Goal: Information Seeking & Learning: Find specific fact

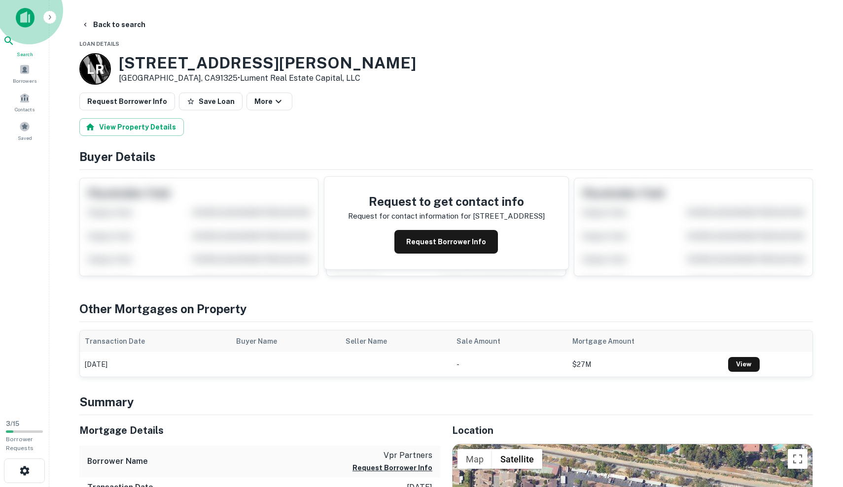
click at [32, 45] on div "Search" at bounding box center [24, 46] width 43 height 23
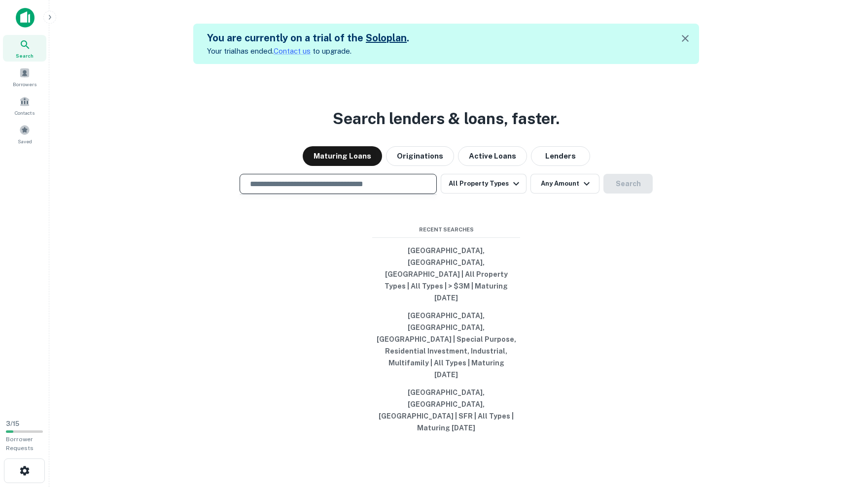
click at [286, 190] on input "text" at bounding box center [338, 183] width 188 height 11
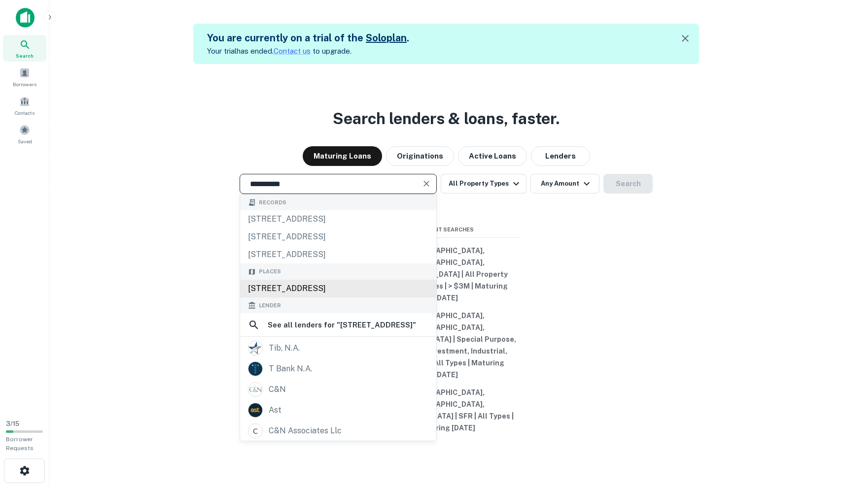
click at [337, 298] on div "[STREET_ADDRESS]" at bounding box center [338, 289] width 196 height 18
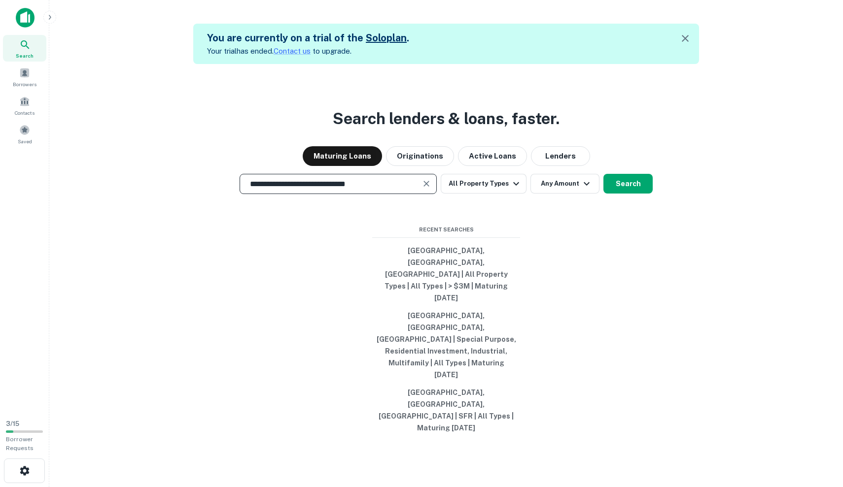
click at [249, 190] on input "**********" at bounding box center [330, 183] width 173 height 11
drag, startPoint x: 329, startPoint y: 225, endPoint x: 311, endPoint y: 224, distance: 17.8
click at [311, 190] on input "**********" at bounding box center [330, 183] width 173 height 11
drag, startPoint x: 335, startPoint y: 224, endPoint x: 395, endPoint y: 224, distance: 60.1
click at [336, 190] on input "**********" at bounding box center [330, 183] width 173 height 11
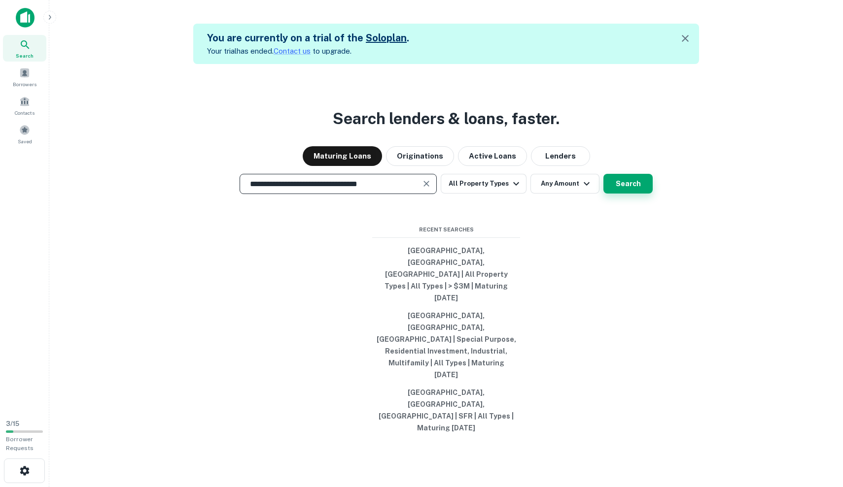
type input "**********"
click at [622, 194] on button "Search" at bounding box center [627, 184] width 49 height 20
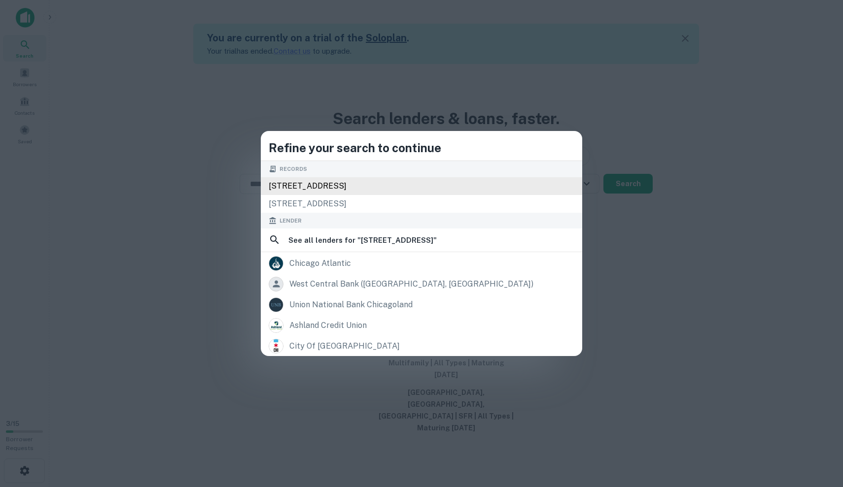
click at [479, 182] on div "[STREET_ADDRESS]" at bounding box center [421, 186] width 321 height 18
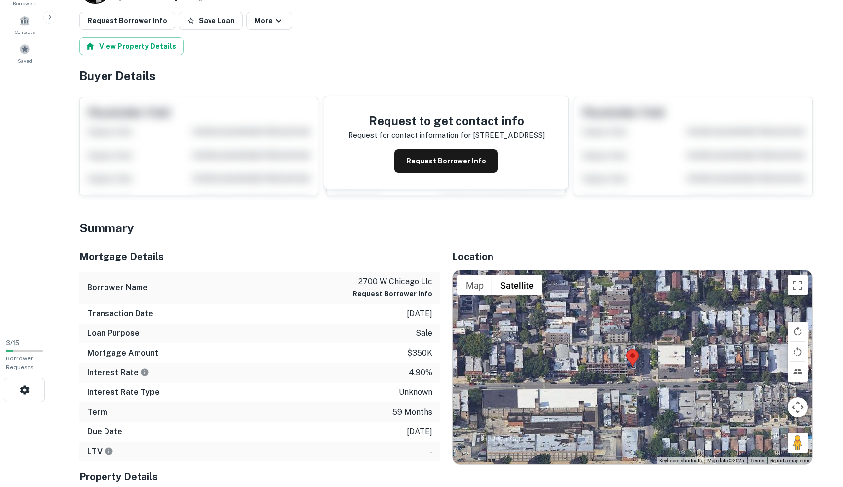
scroll to position [109, 0]
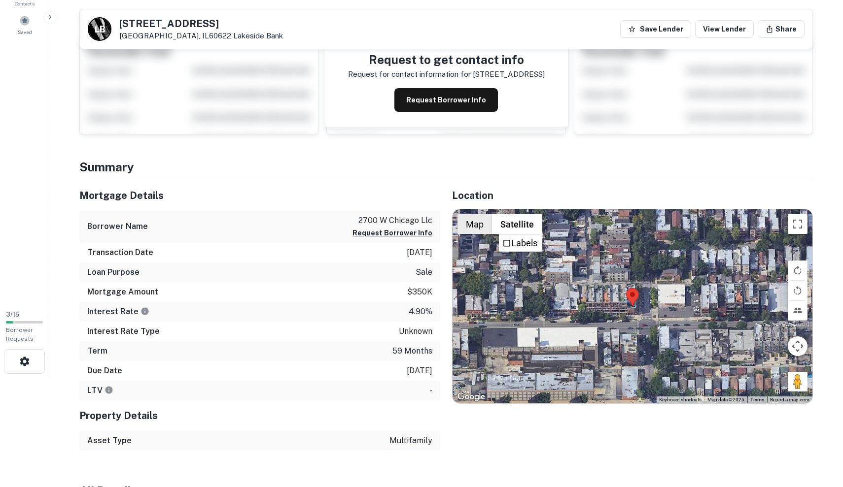
click at [472, 220] on button "Map" at bounding box center [474, 224] width 35 height 20
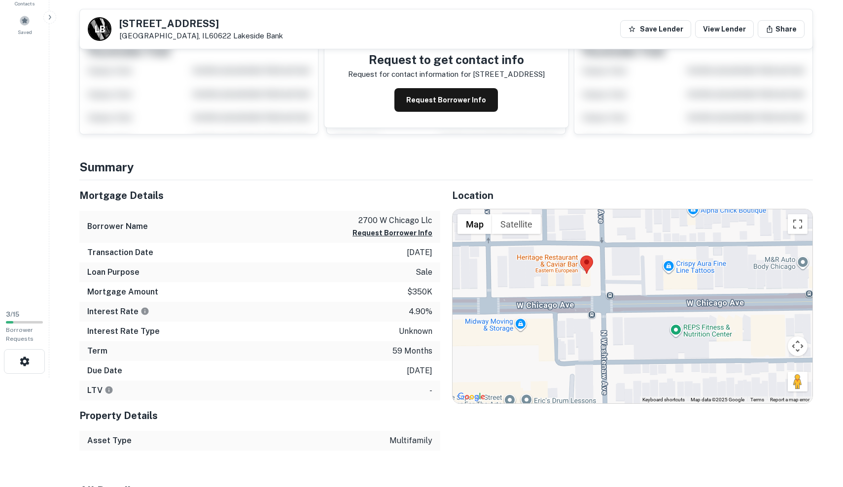
drag, startPoint x: 627, startPoint y: 302, endPoint x: 582, endPoint y: 273, distance: 54.5
click at [582, 272] on img at bounding box center [586, 265] width 13 height 18
click at [507, 223] on button "Satellite" at bounding box center [516, 224] width 49 height 20
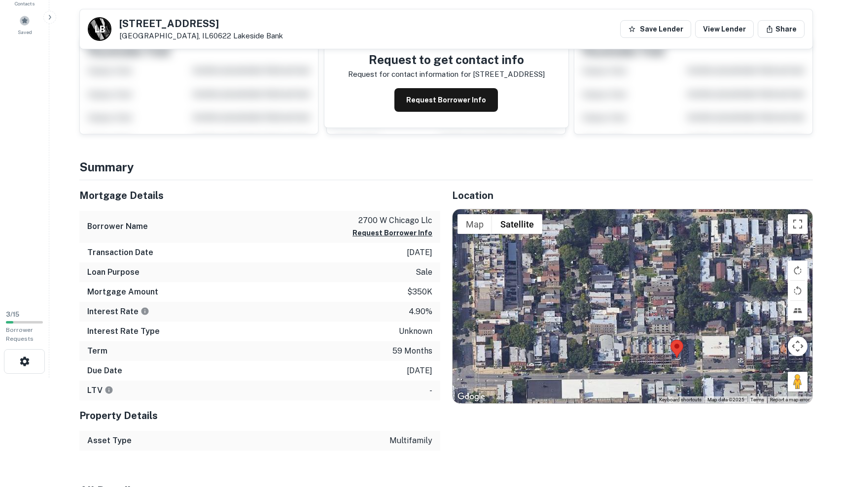
drag, startPoint x: 639, startPoint y: 294, endPoint x: 732, endPoint y: 368, distance: 119.2
click at [732, 368] on div at bounding box center [632, 306] width 360 height 194
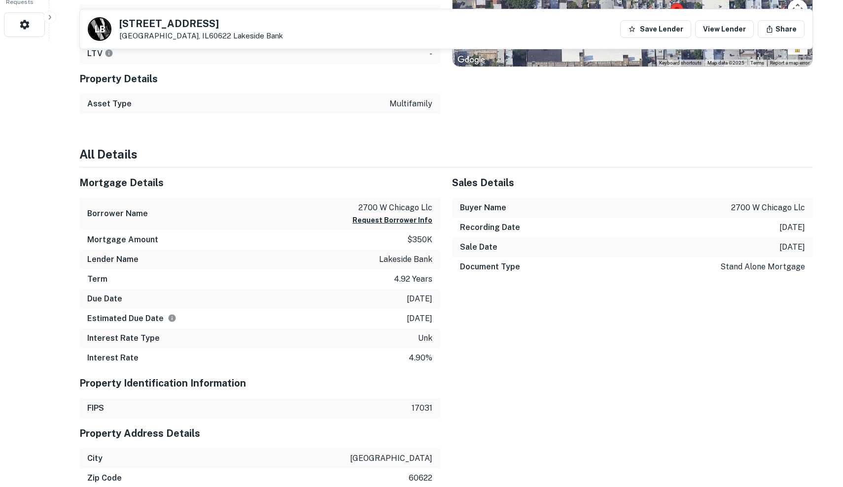
scroll to position [447, 0]
drag, startPoint x: 358, startPoint y: 206, endPoint x: 433, endPoint y: 206, distance: 74.9
click at [433, 206] on div "Borrower Name 2700 w chicago llc Request Borrower Info" at bounding box center [259, 214] width 361 height 32
drag, startPoint x: 433, startPoint y: 206, endPoint x: 312, endPoint y: 190, distance: 121.3
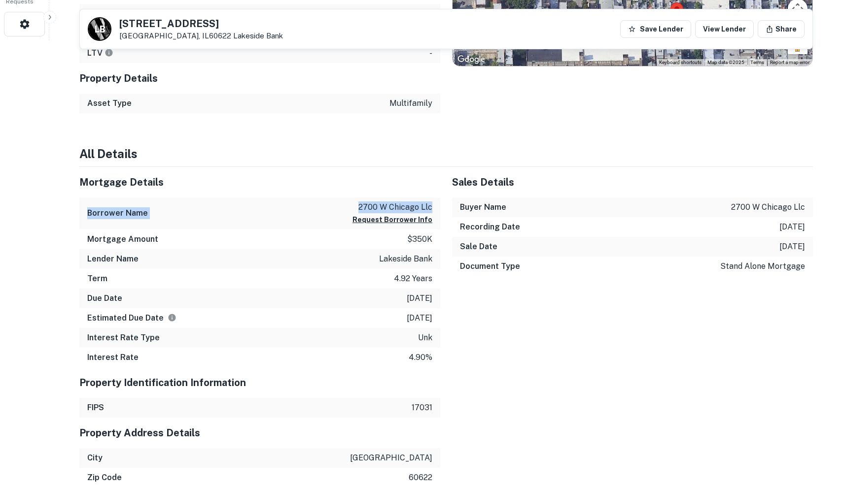
click at [312, 191] on div "Mortgage Details Borrower Name 2700 w chicago llc Request Borrower Info Mortgag…" at bounding box center [259, 267] width 361 height 201
click at [312, 190] on div "Mortgage Details" at bounding box center [259, 182] width 361 height 31
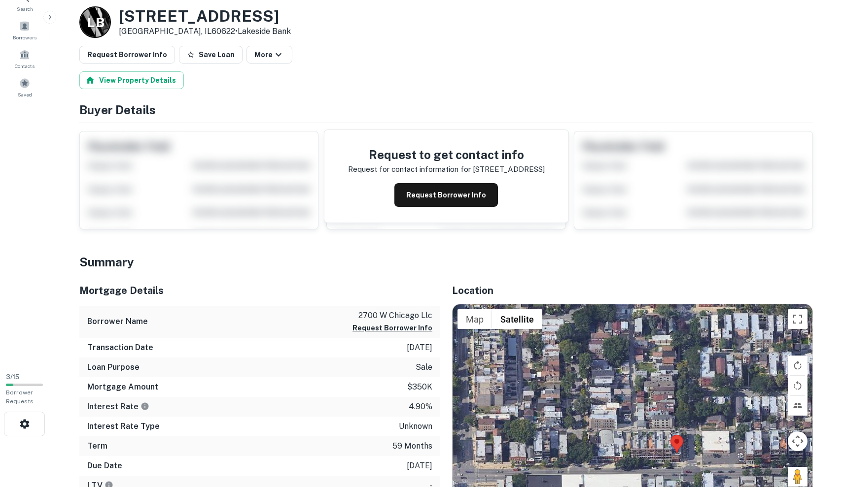
scroll to position [47, 0]
drag, startPoint x: 357, startPoint y: 312, endPoint x: 408, endPoint y: 315, distance: 51.3
click at [408, 315] on div "Borrower Name 2700 w chicago llc Request Borrower Info" at bounding box center [259, 322] width 361 height 32
click at [278, 345] on div "Transaction Date 4/3/2018" at bounding box center [259, 348] width 361 height 20
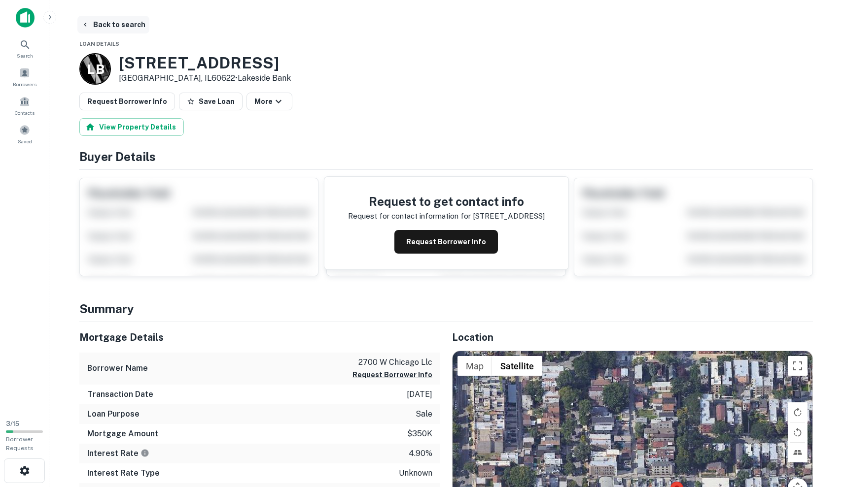
scroll to position [0, 0]
drag, startPoint x: 122, startPoint y: 63, endPoint x: 181, endPoint y: 81, distance: 61.3
click at [181, 81] on div "2700 Chicago Ave Chicago, IL60622 • Lakeside Bank" at bounding box center [205, 69] width 172 height 31
copy div "2700 Chicago Ave Chicago, IL60622"
drag, startPoint x: 391, startPoint y: 81, endPoint x: 398, endPoint y: 102, distance: 21.8
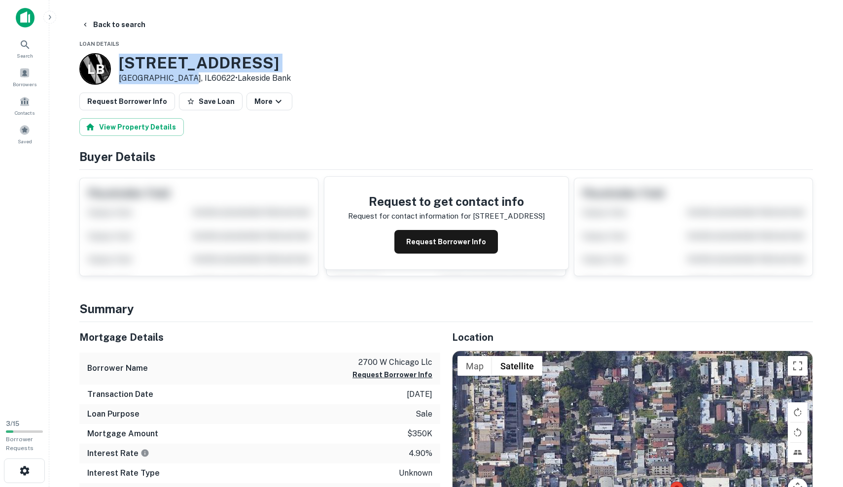
click at [391, 84] on div "L B 2700 Chicago Ave Chicago, IL60622 • Lakeside Bank" at bounding box center [445, 69] width 733 height 32
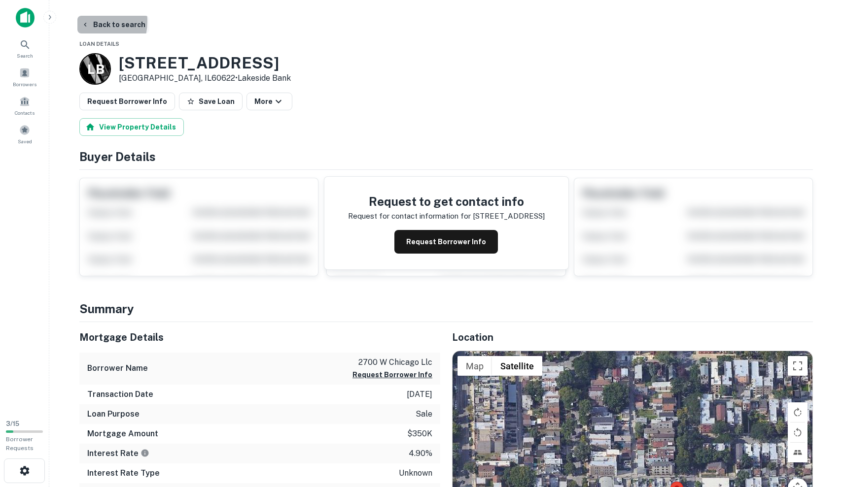
click at [85, 21] on icon "button" at bounding box center [85, 25] width 8 height 8
